Goal: Find specific page/section: Find specific page/section

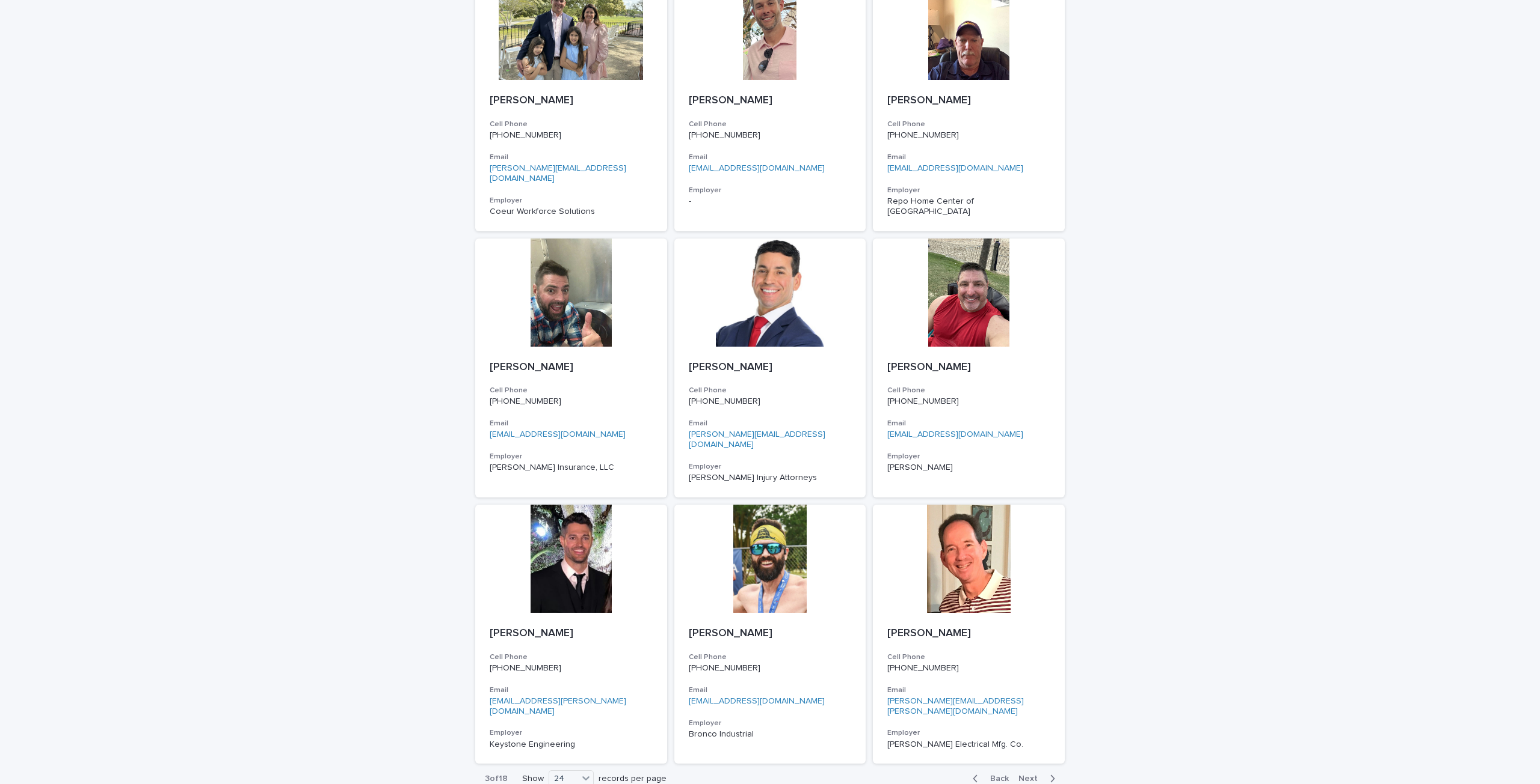
scroll to position [1481, 0]
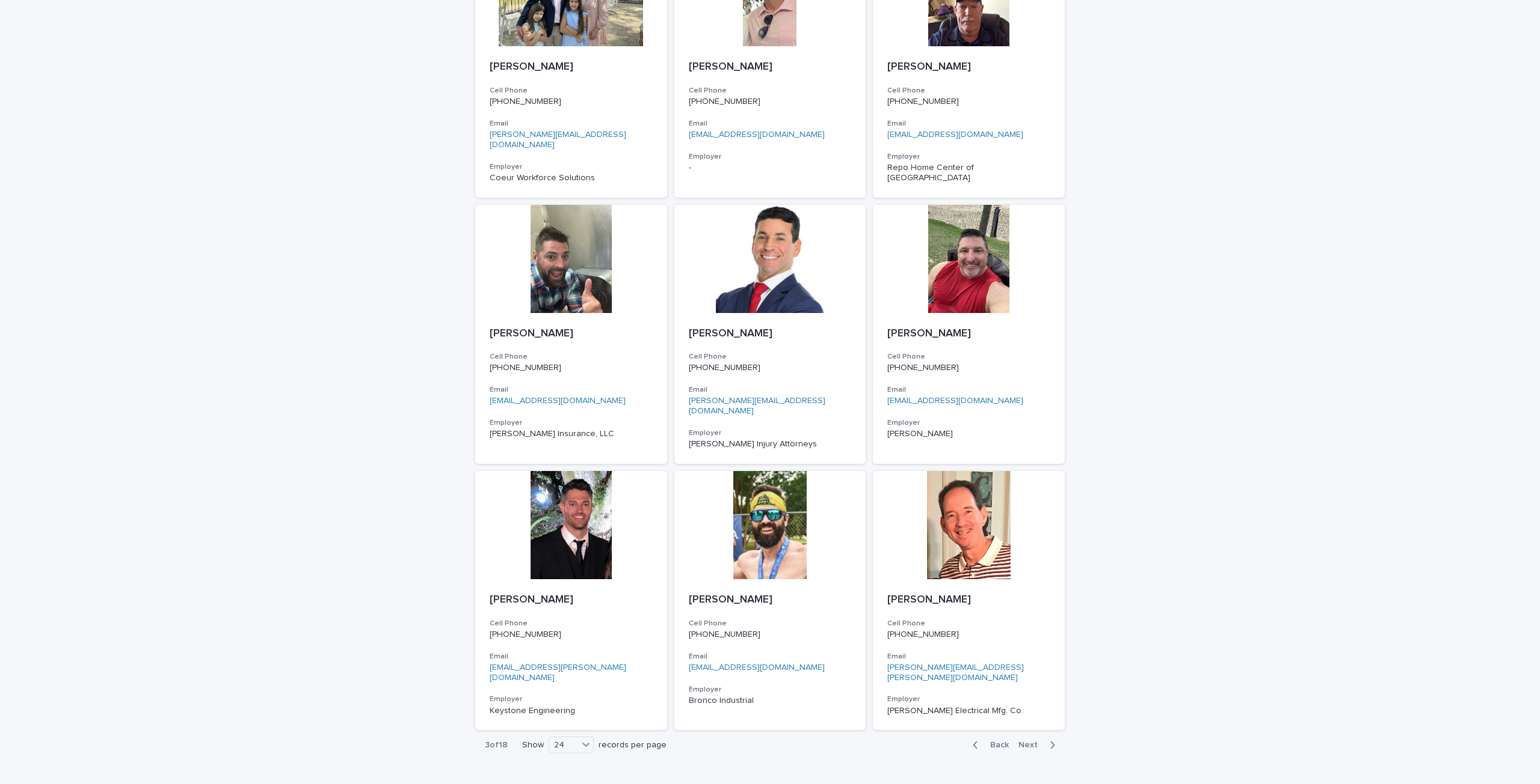
click at [1026, 741] on span "Next" at bounding box center [1031, 744] width 26 height 8
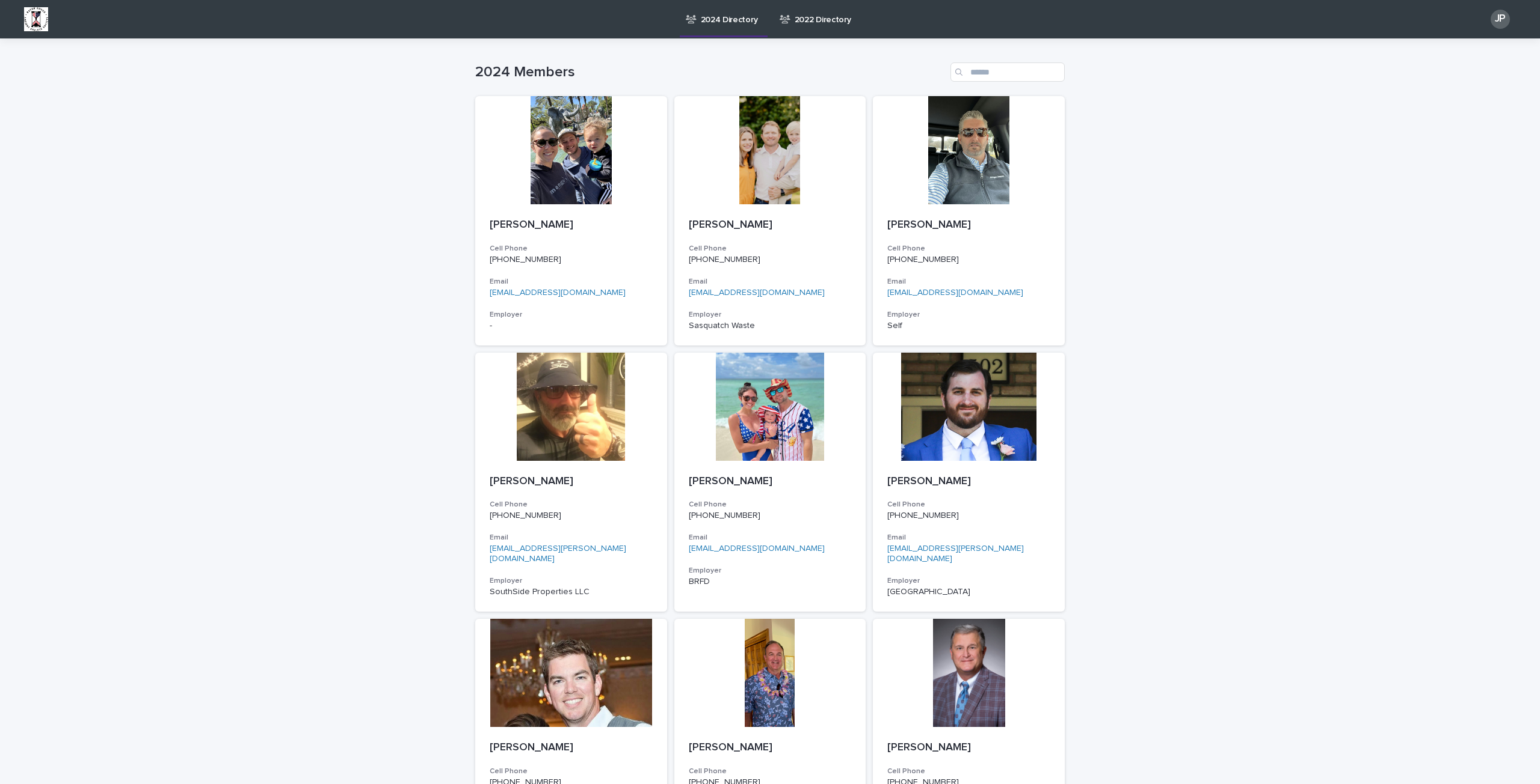
click at [700, 21] on div "2024 Directory" at bounding box center [723, 13] width 78 height 25
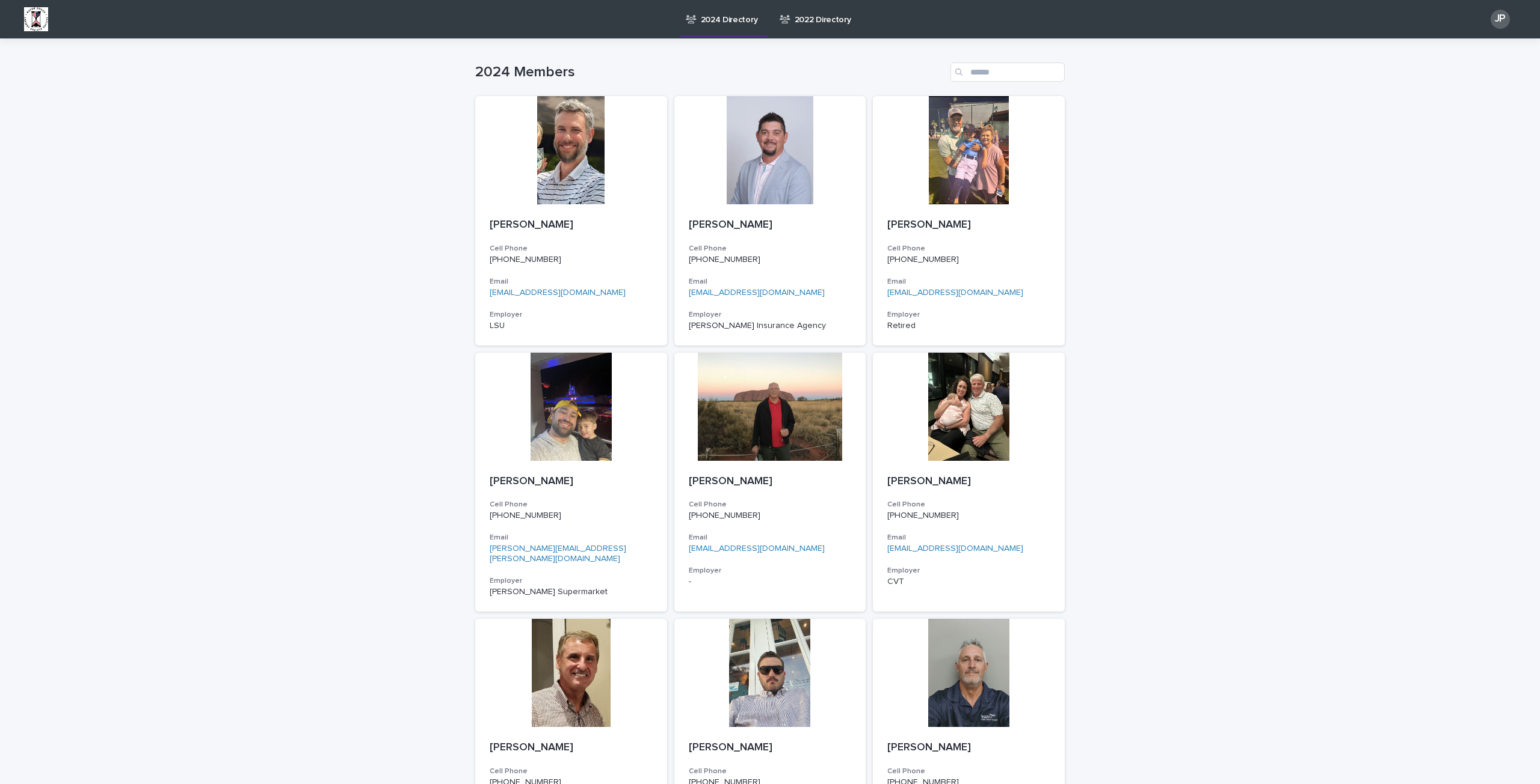
click at [30, 17] on img at bounding box center [36, 19] width 24 height 24
